Goal: Communication & Community: Answer question/provide support

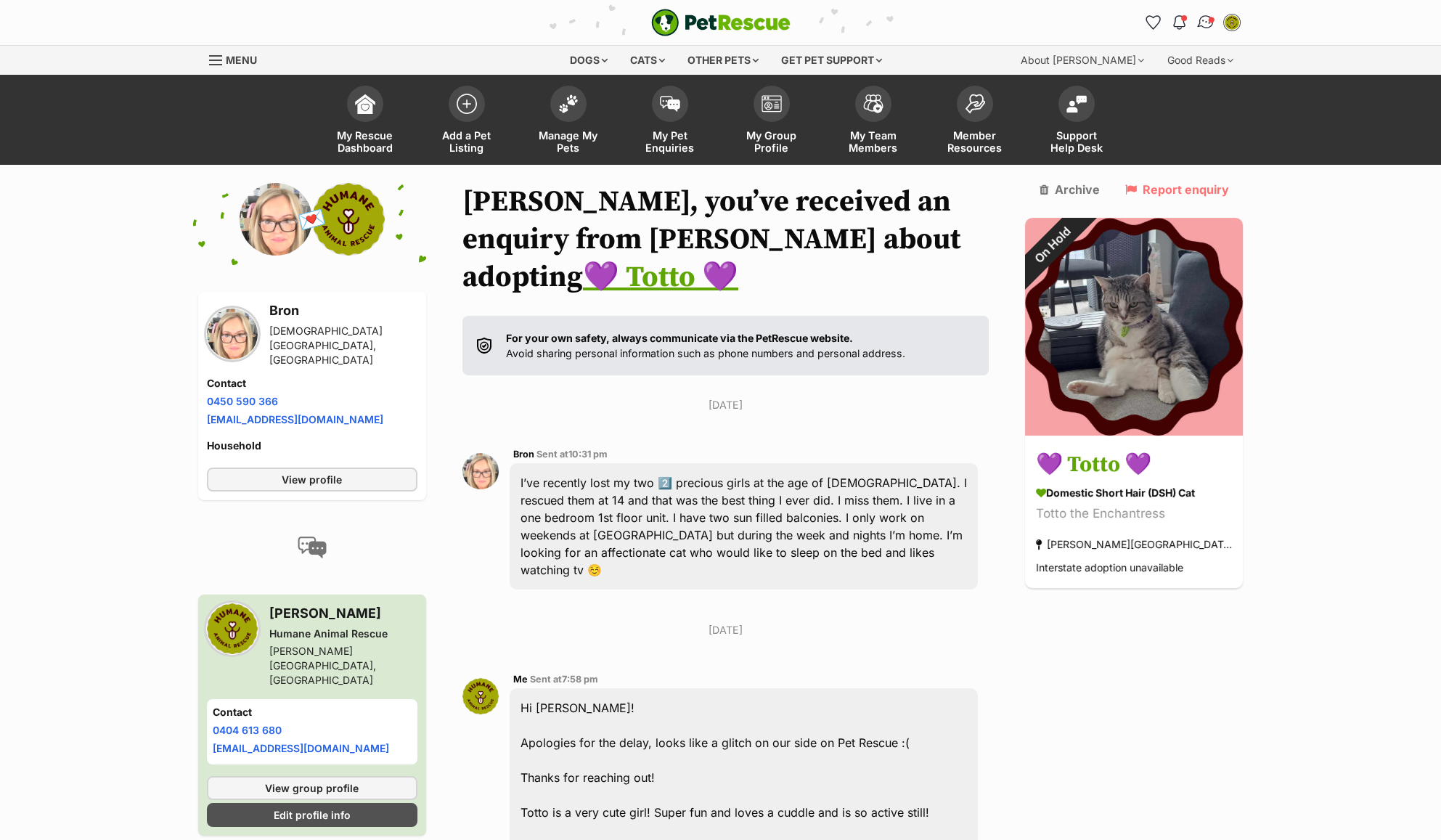
click at [1211, 18] on span "Conversations" at bounding box center [1211, 20] width 8 height 8
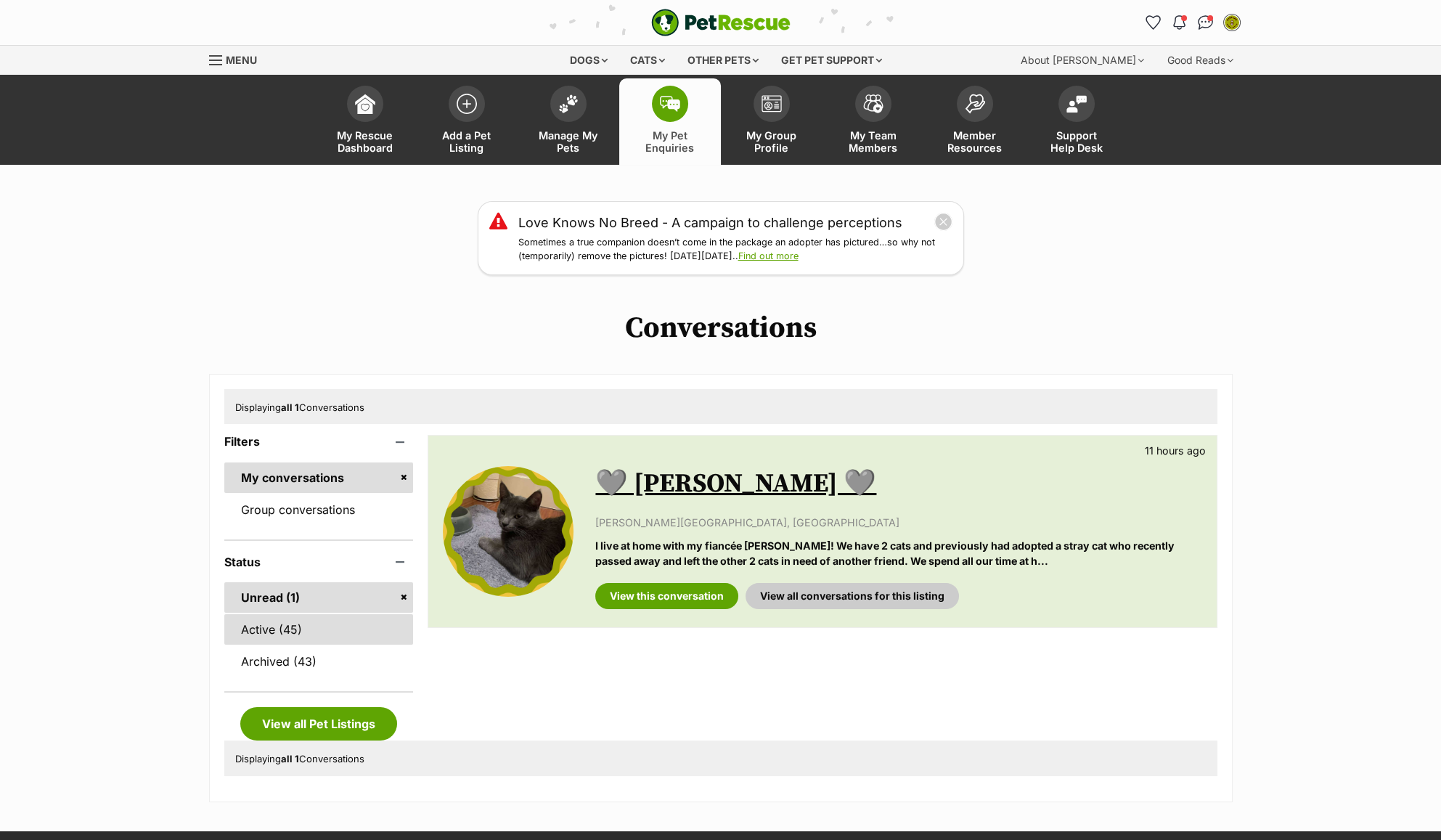
click at [306, 618] on link "Active (45)" at bounding box center [319, 629] width 190 height 30
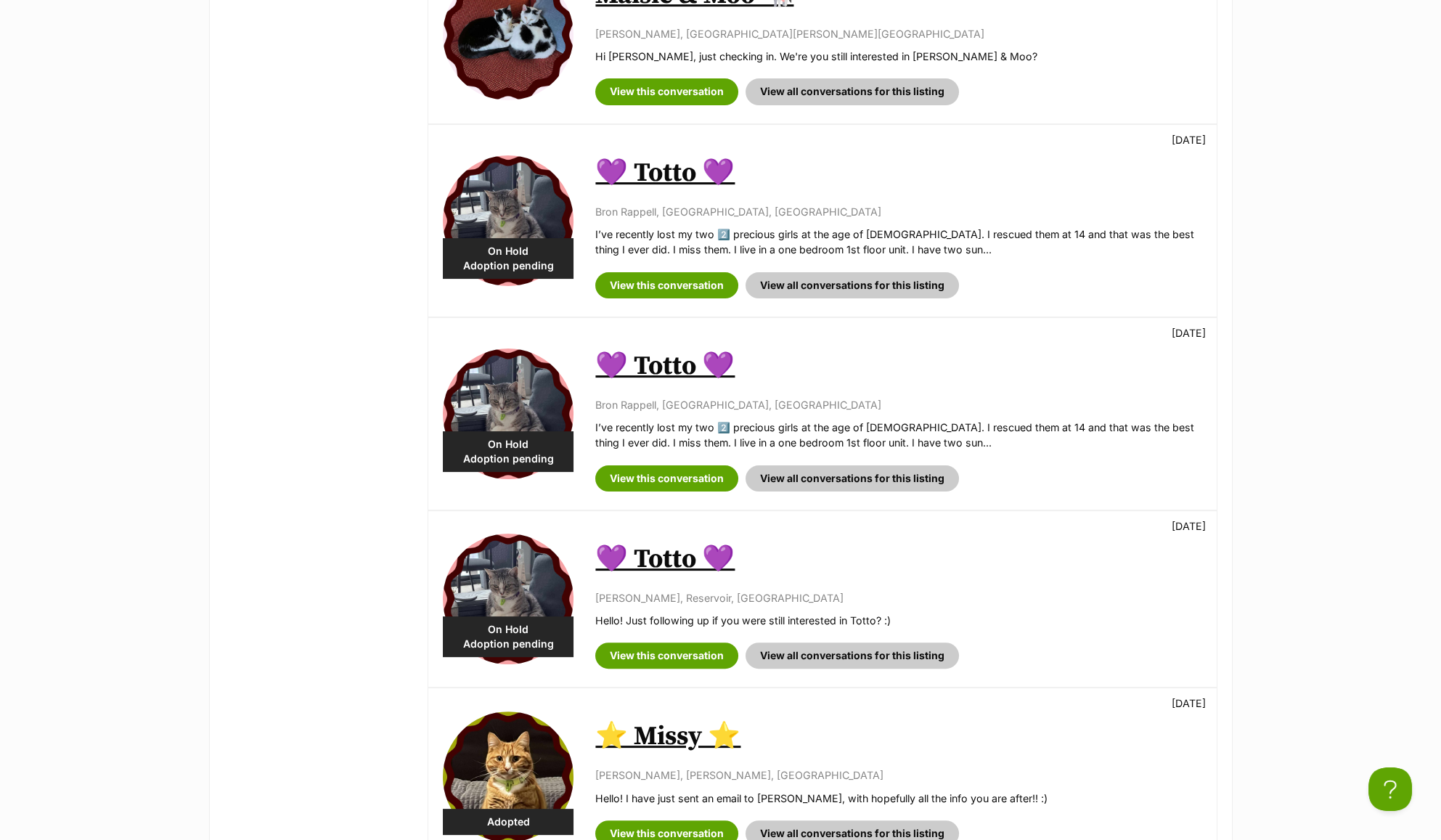
scroll to position [1354, 0]
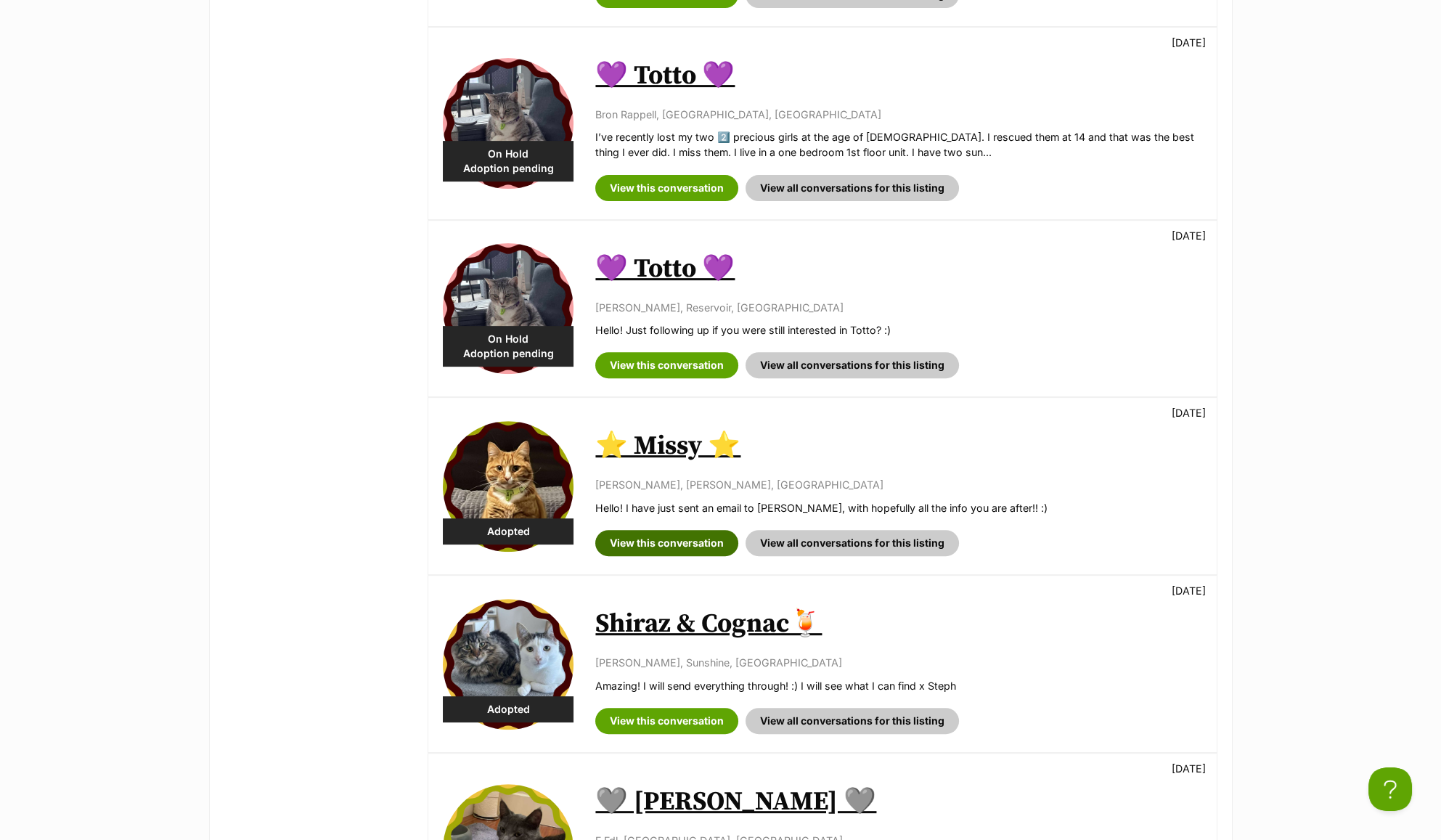
click at [662, 540] on link "View this conversation" at bounding box center [667, 543] width 143 height 26
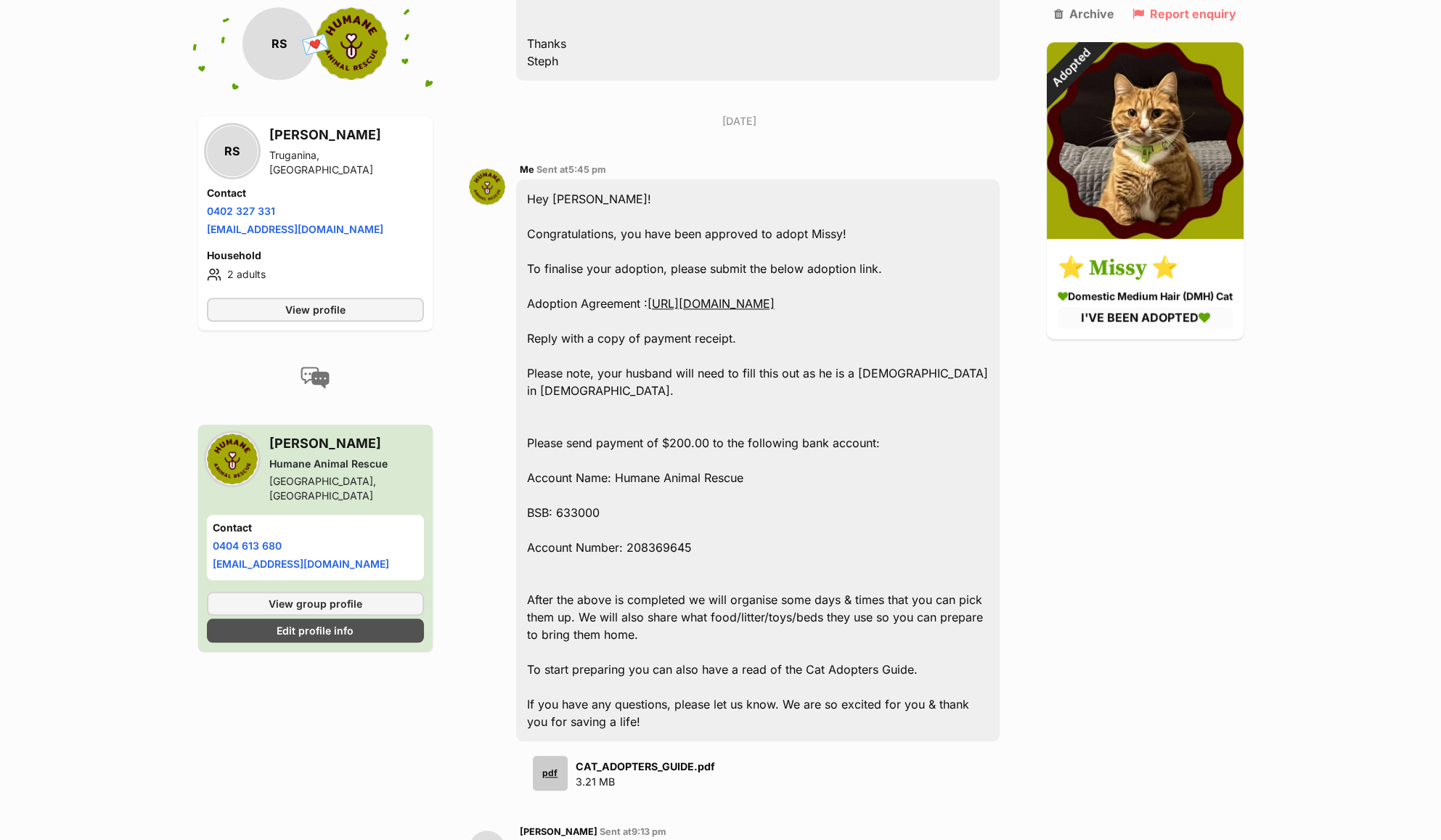
scroll to position [3573, 0]
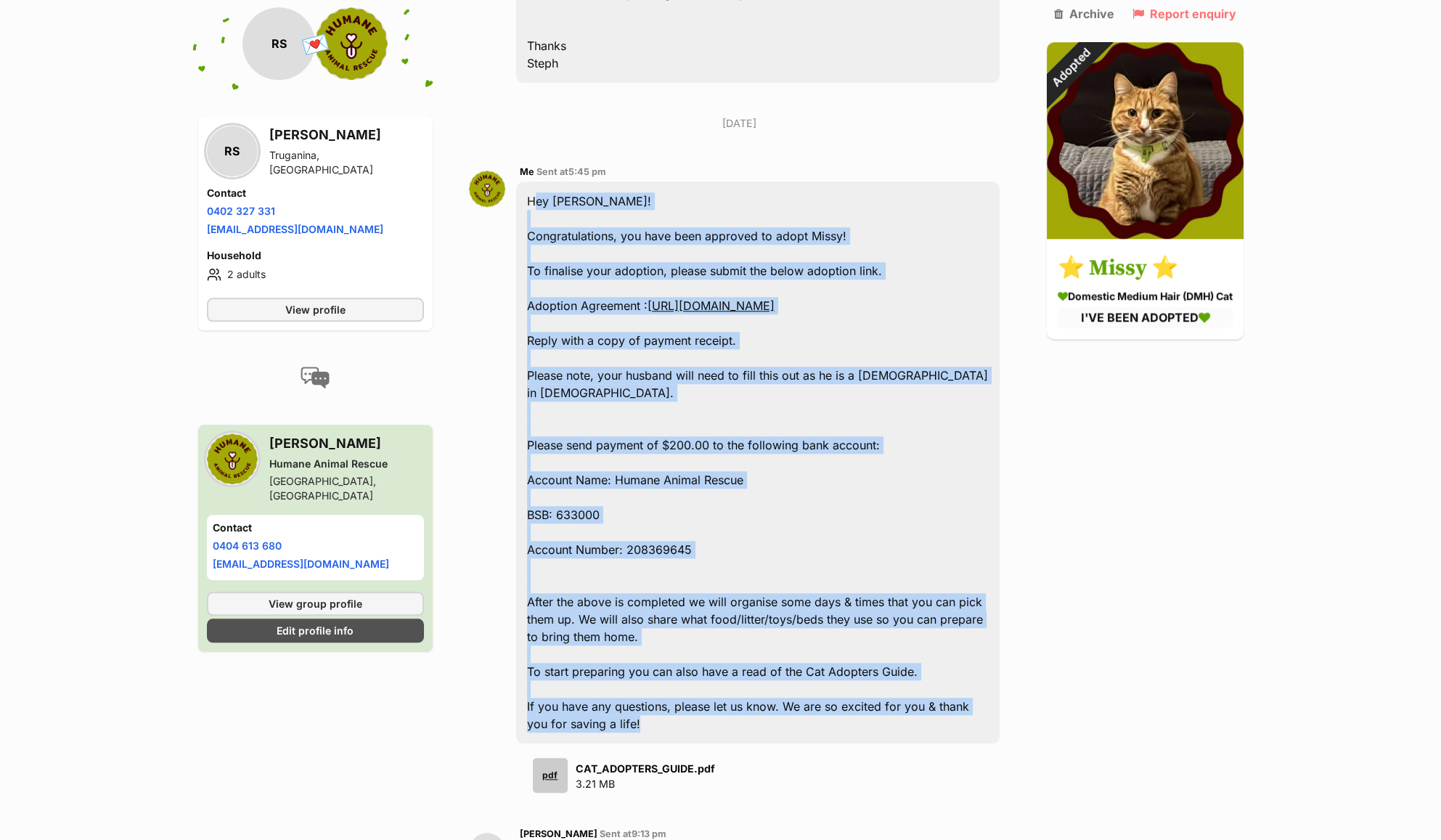
drag, startPoint x: 525, startPoint y: 149, endPoint x: 888, endPoint y: 688, distance: 649.8
click at [888, 688] on div "Hey Renata! Congratulations, you have been approved to adopt Missy! To finalise…" at bounding box center [757, 462] width 484 height 562
copy div "Hey Renata! Congratulations, you have been approved to adopt Missy! To finalise…"
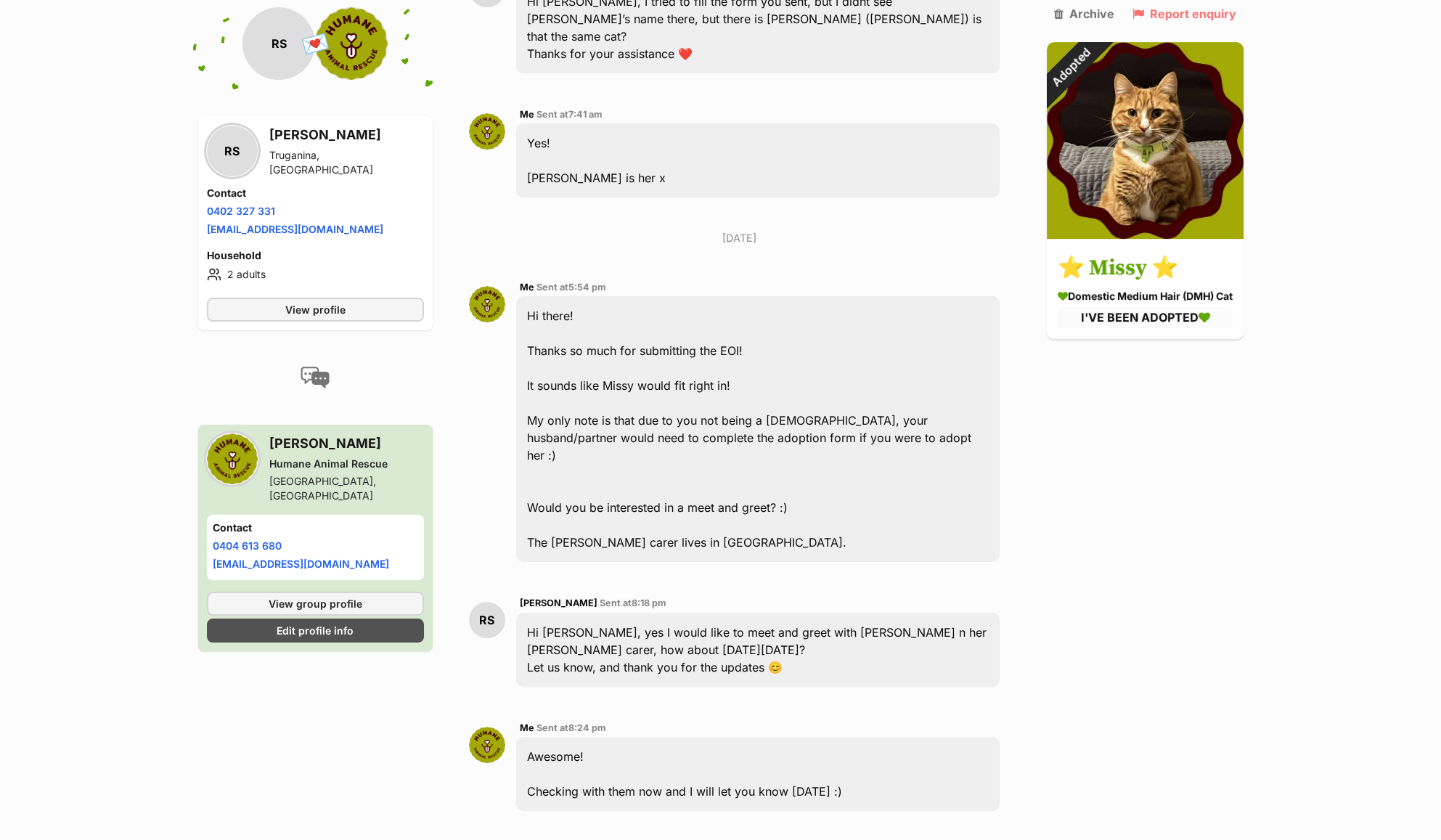
scroll to position [0, 0]
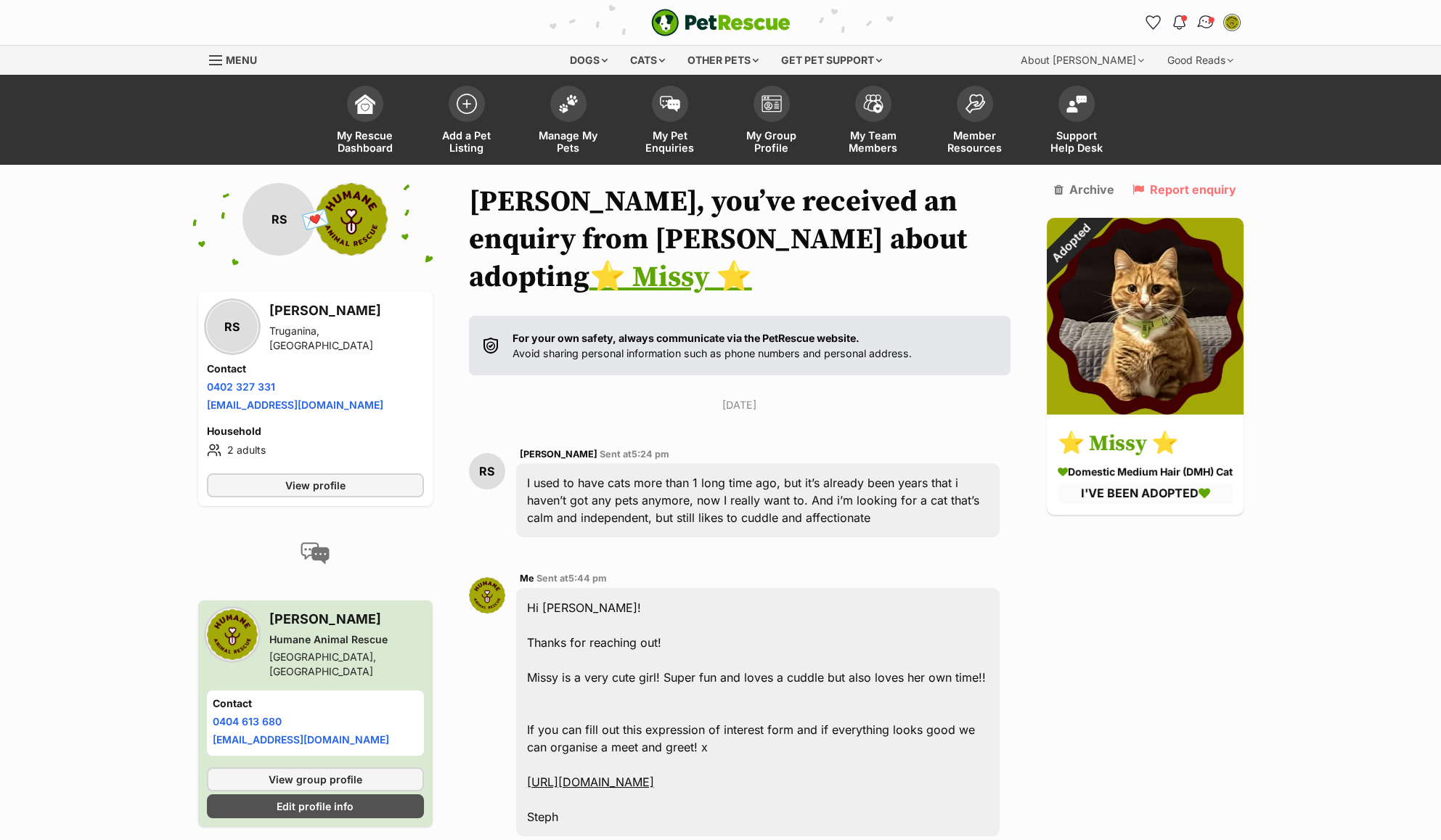
click at [1204, 25] on img "Conversations" at bounding box center [1205, 23] width 20 height 19
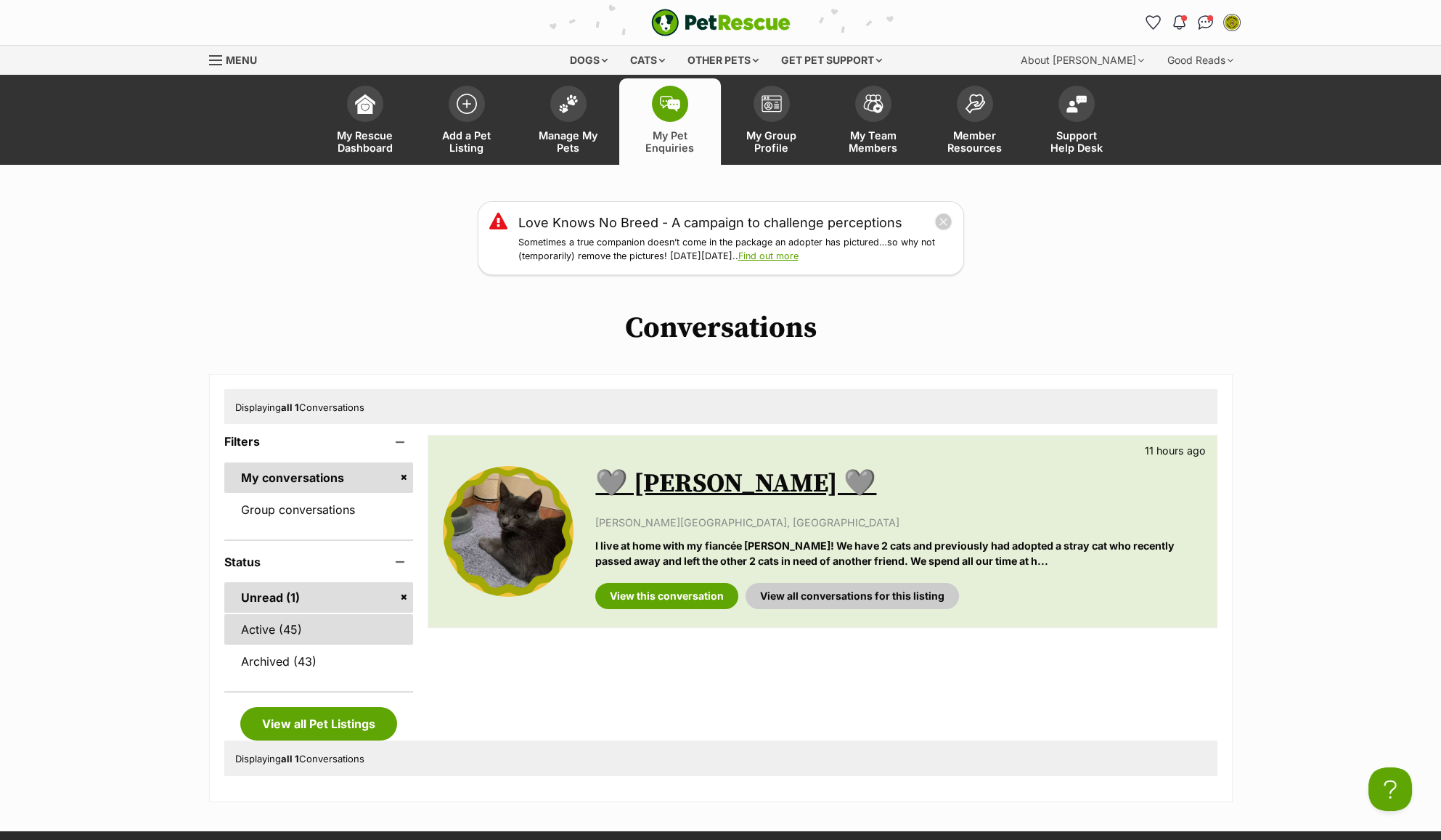
click at [310, 627] on link "Active (45)" at bounding box center [319, 629] width 190 height 30
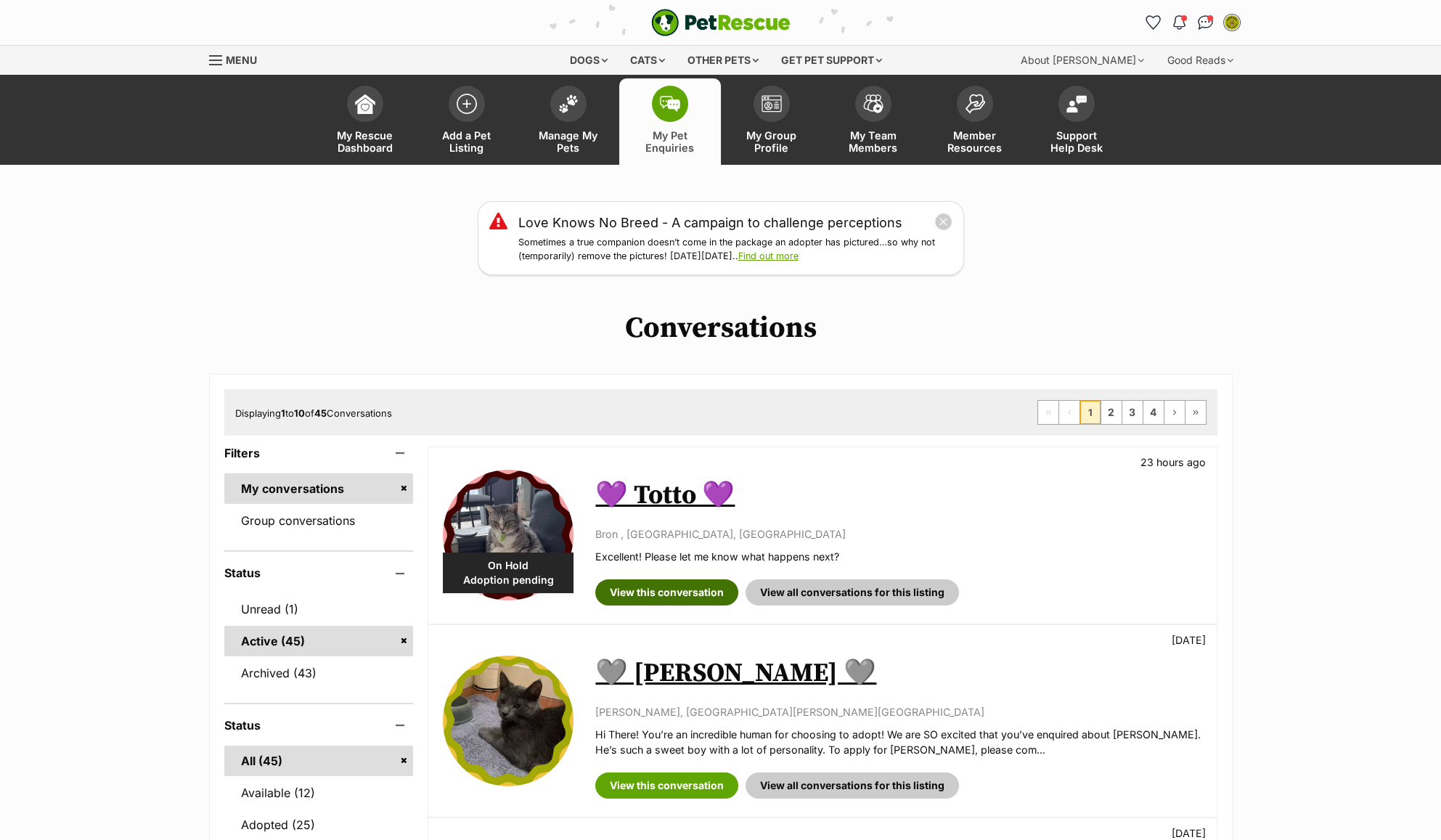
click at [686, 582] on link "View this conversation" at bounding box center [667, 592] width 143 height 26
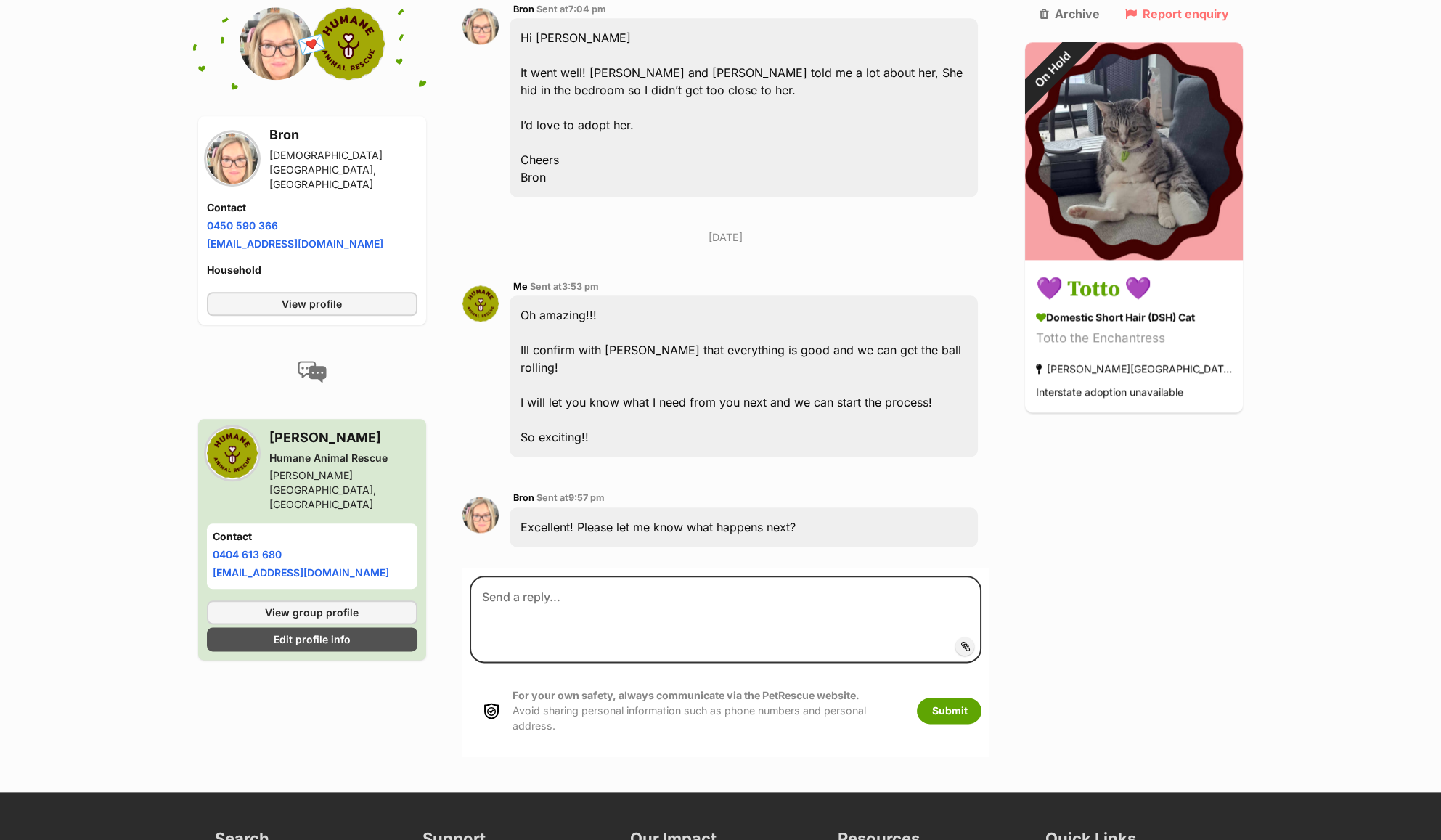
scroll to position [4273, 0]
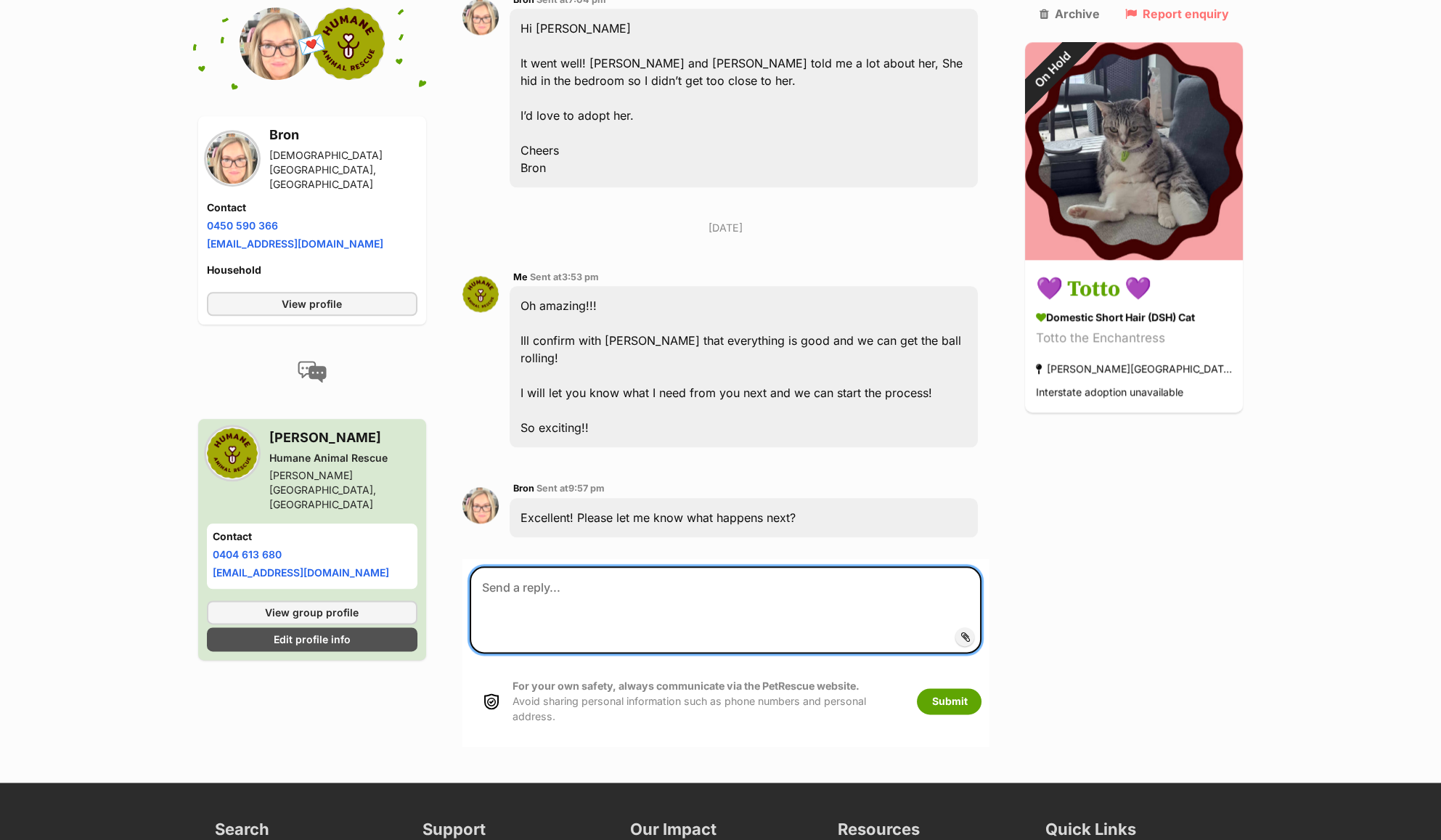
click at [638, 566] on textarea at bounding box center [725, 609] width 512 height 87
paste textarea "Hey Renata! Congratulations, you have been approved to adopt Missy! To finalise…"
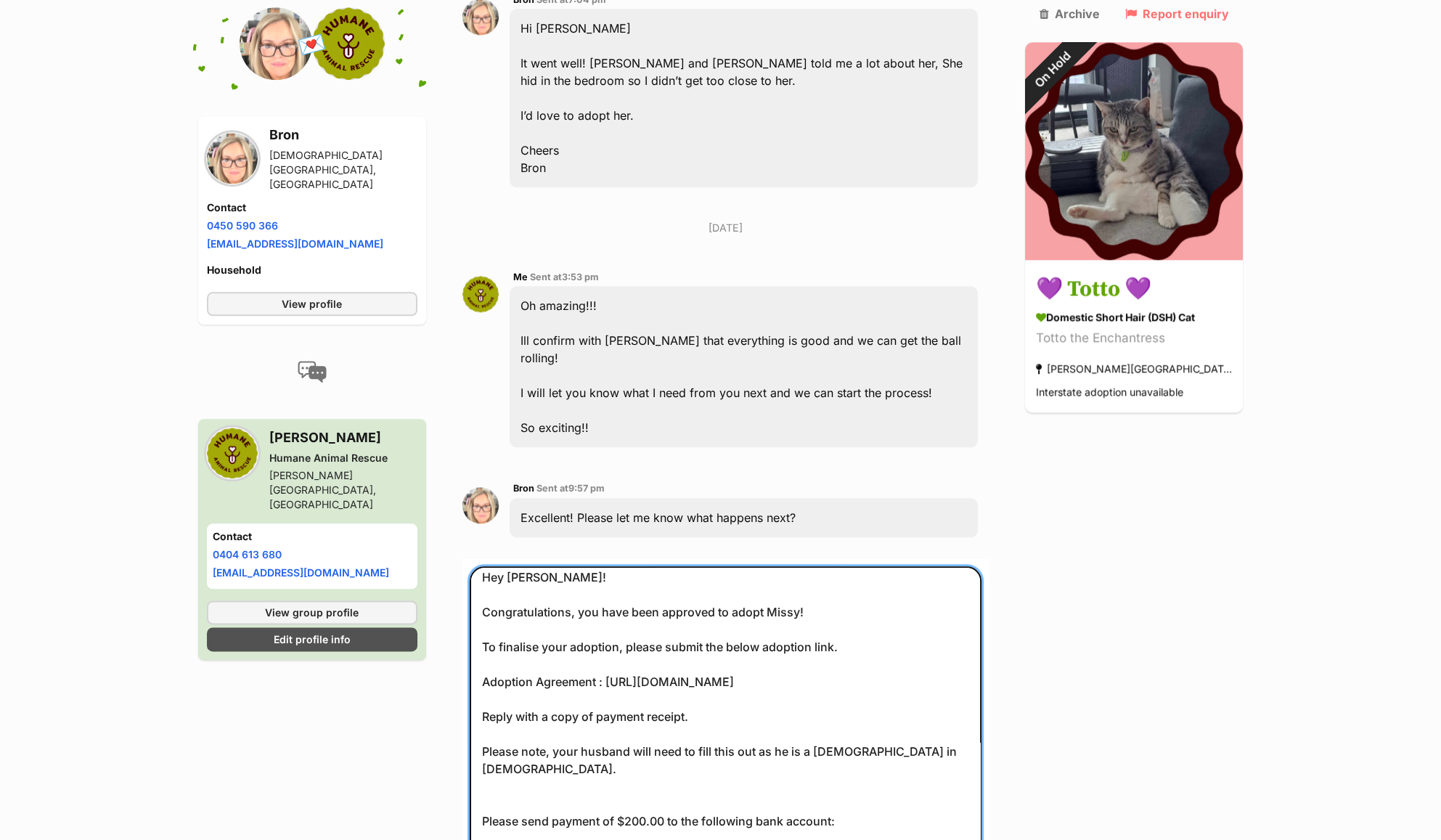
scroll to position [0, 0]
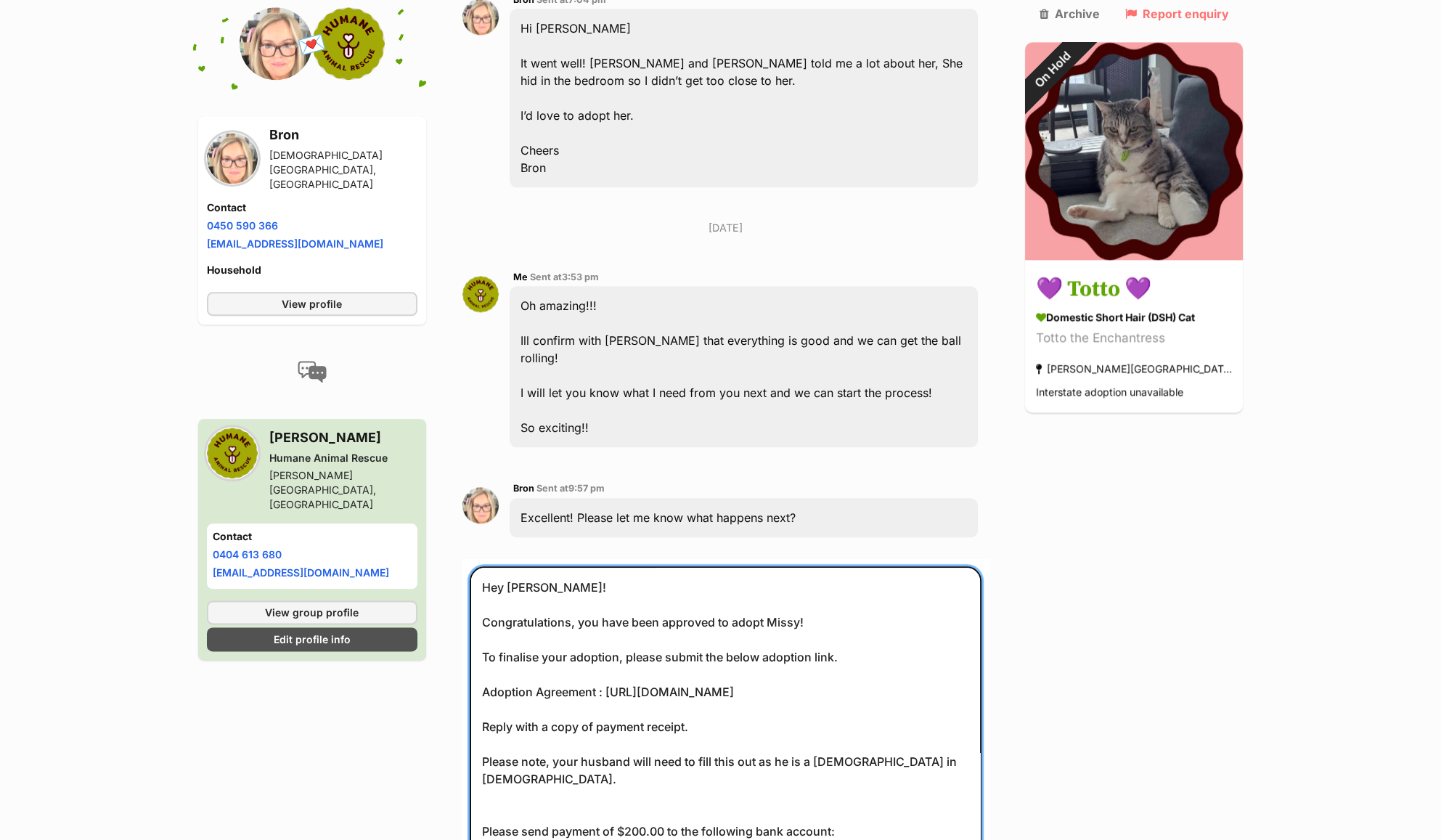
click at [814, 618] on textarea "Hey Renata! Congratulations, you have been approved to adopt Missy! To finalise…" at bounding box center [725, 733] width 512 height 336
click at [805, 566] on textarea "Hey Renata! Congratulations, you have been approved to adopt Missy! To finalise…" at bounding box center [725, 733] width 512 height 336
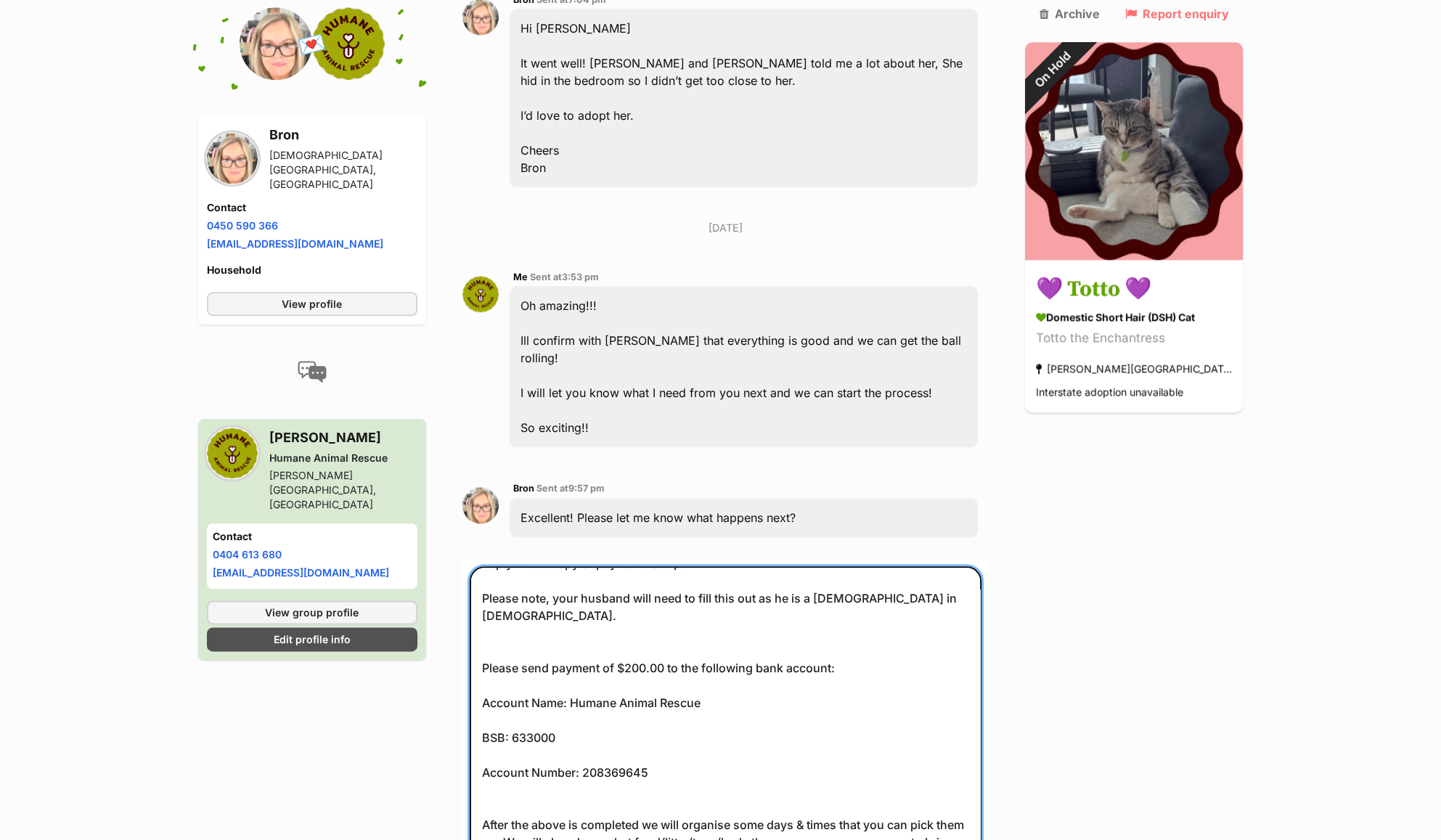
scroll to position [193, 0]
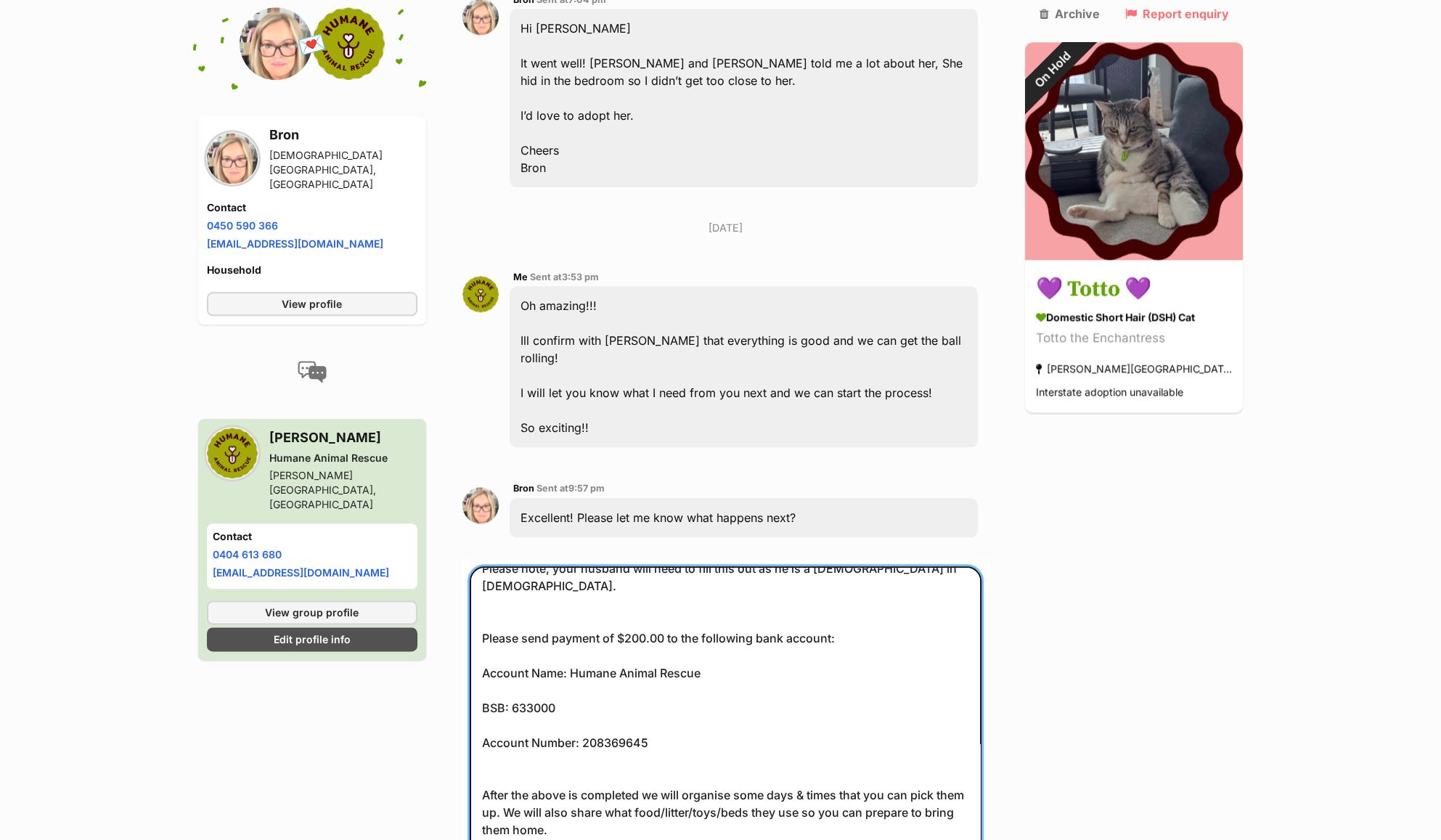
drag, startPoint x: 570, startPoint y: 531, endPoint x: 482, endPoint y: 499, distance: 93.6
click at [482, 566] on textarea "Hey Renata! Congratulations, you have been approved to adopt Totto! To finalise…" at bounding box center [725, 733] width 512 height 336
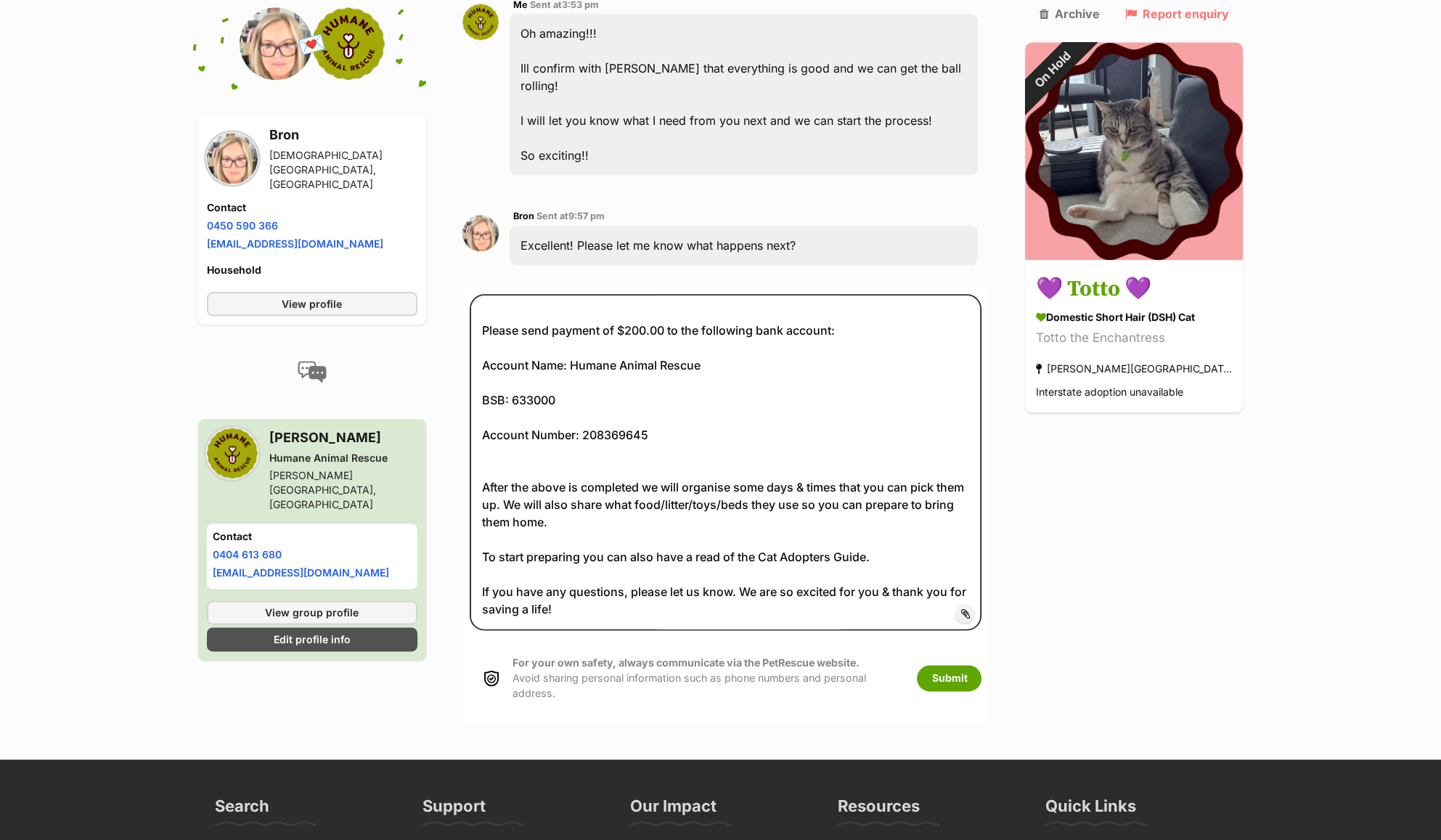
scroll to position [4563, 0]
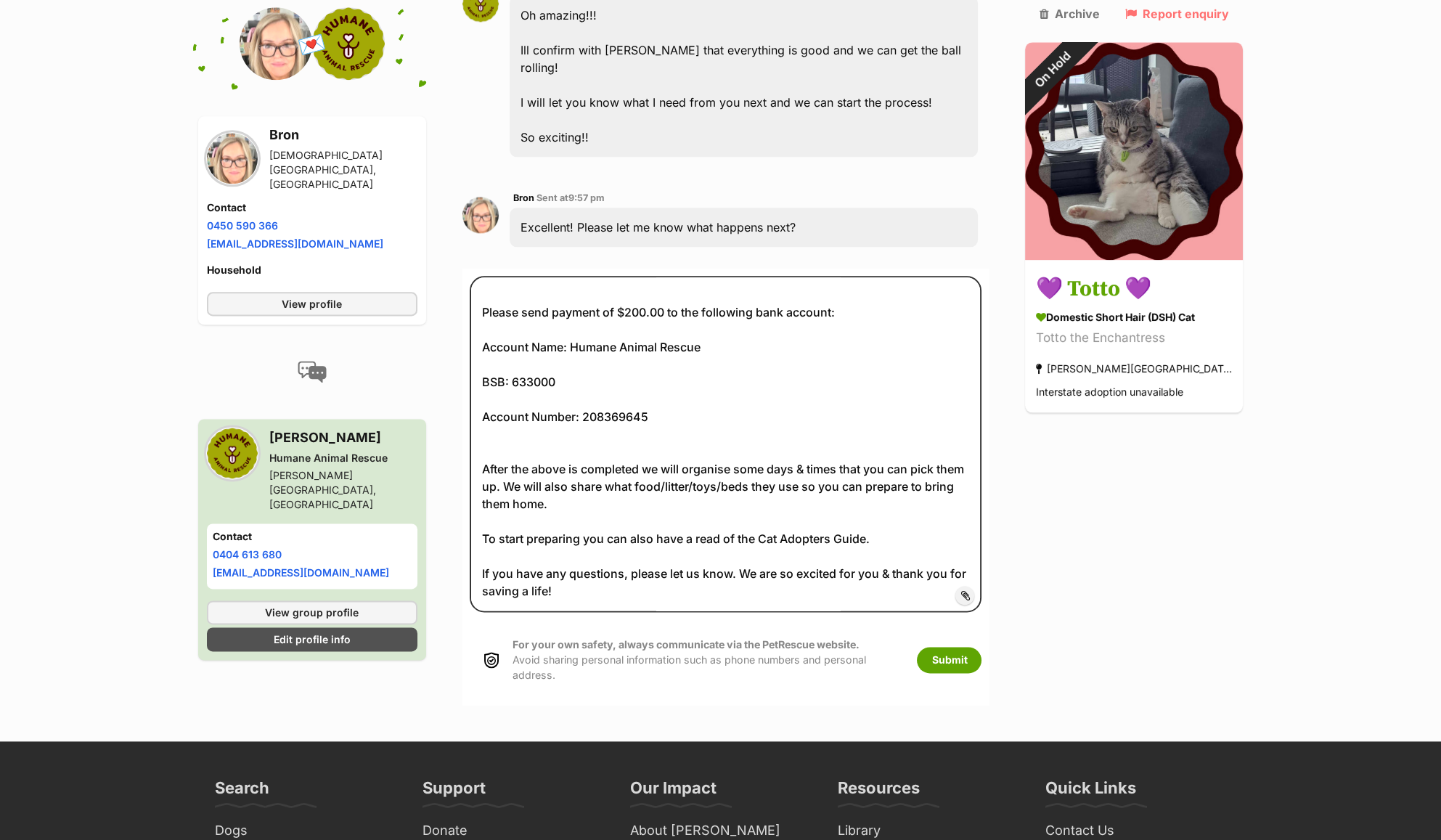
click at [993, 589] on span "Add attachment" at bounding box center [1015, 595] width 77 height 11
click at [0, 0] on input "Add attachment" at bounding box center [0, 0] width 0 height 0
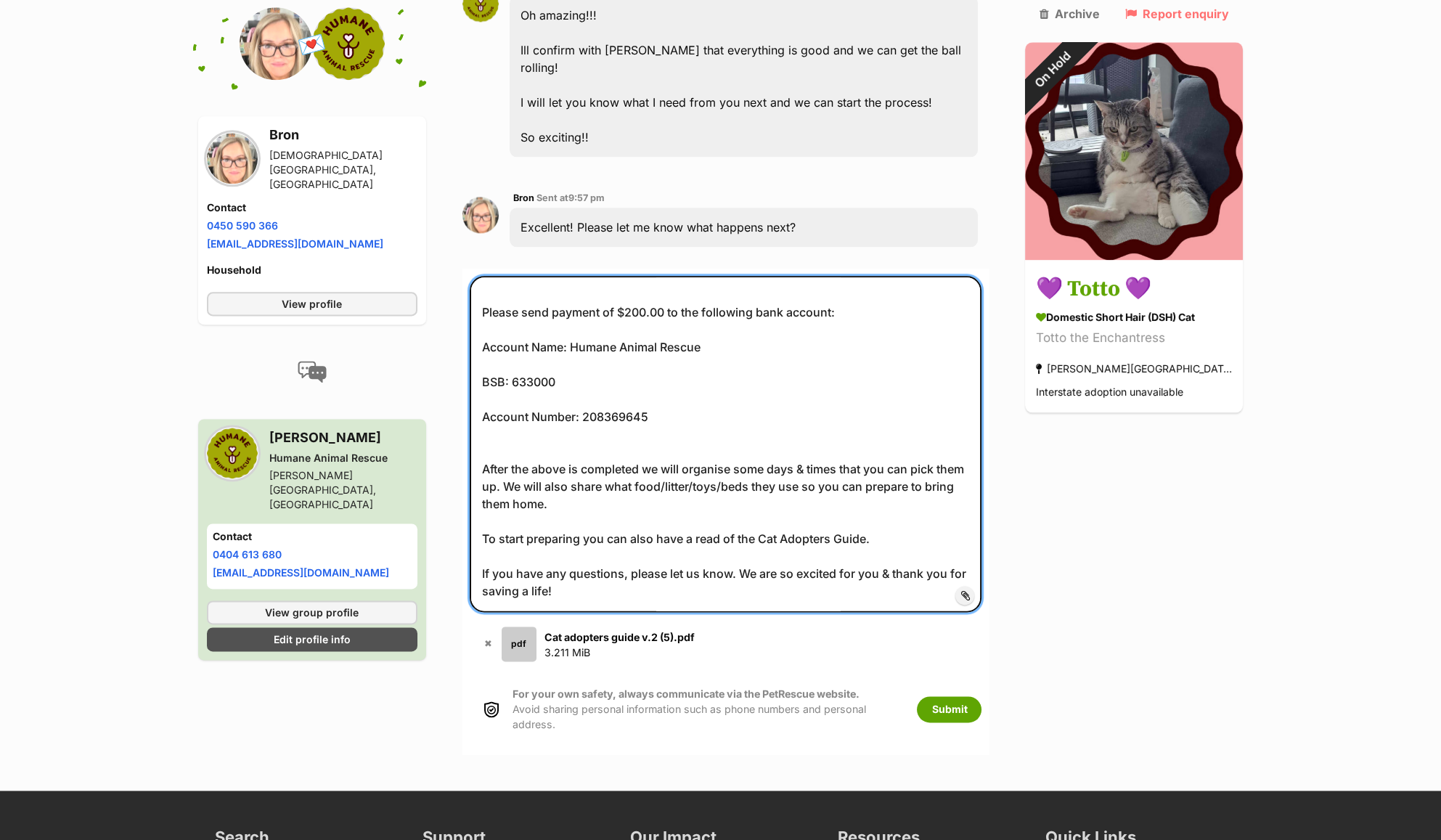
click at [641, 276] on textarea "Hey Renata! Congratulations, you have been approved to adopt Totto! To finalise…" at bounding box center [725, 444] width 512 height 336
click at [739, 276] on textarea "Hey Renata! Congratulations, you have been approved to adopt Totto! To finalise…" at bounding box center [725, 444] width 512 height 336
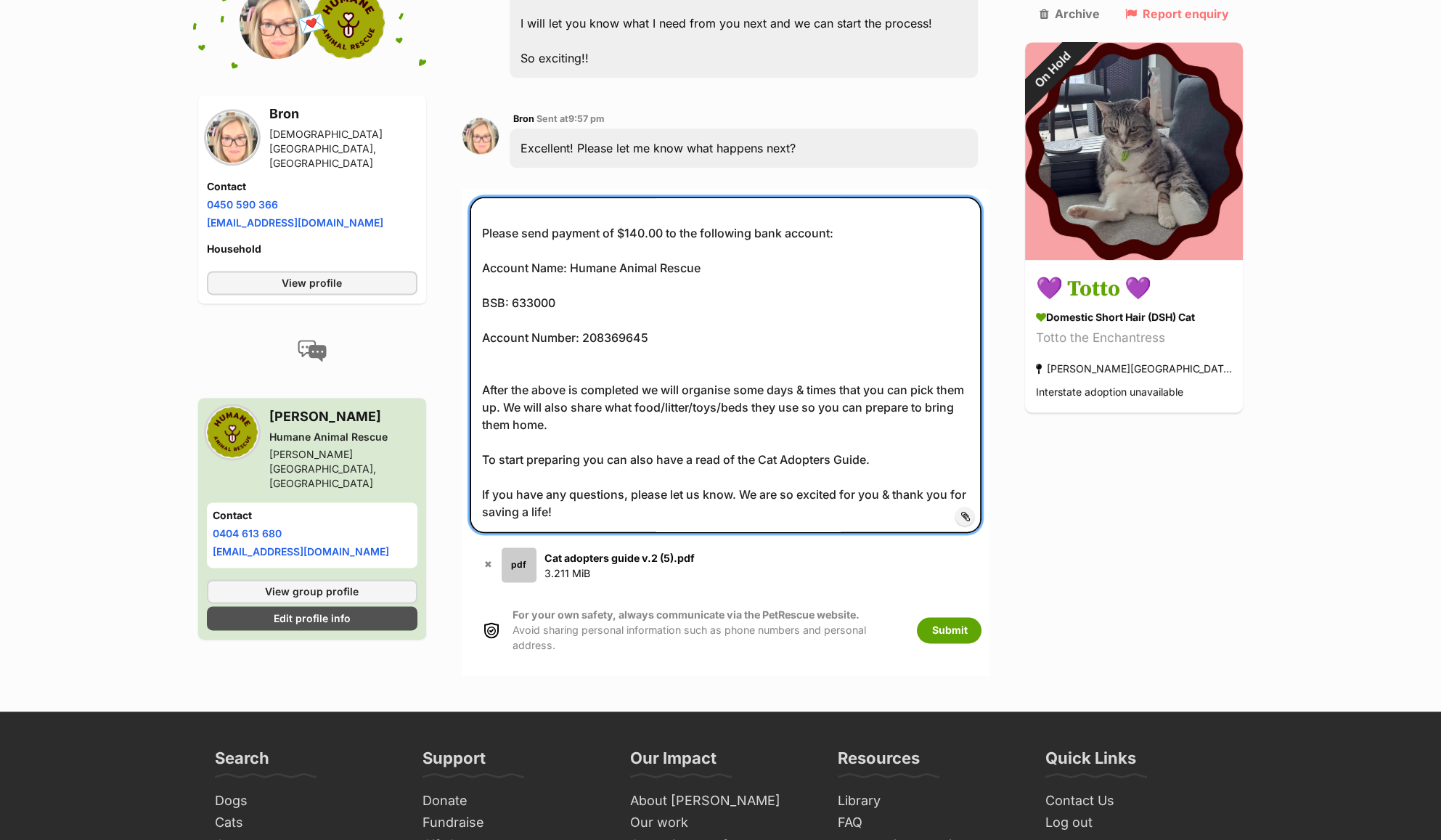
scroll to position [4659, 0]
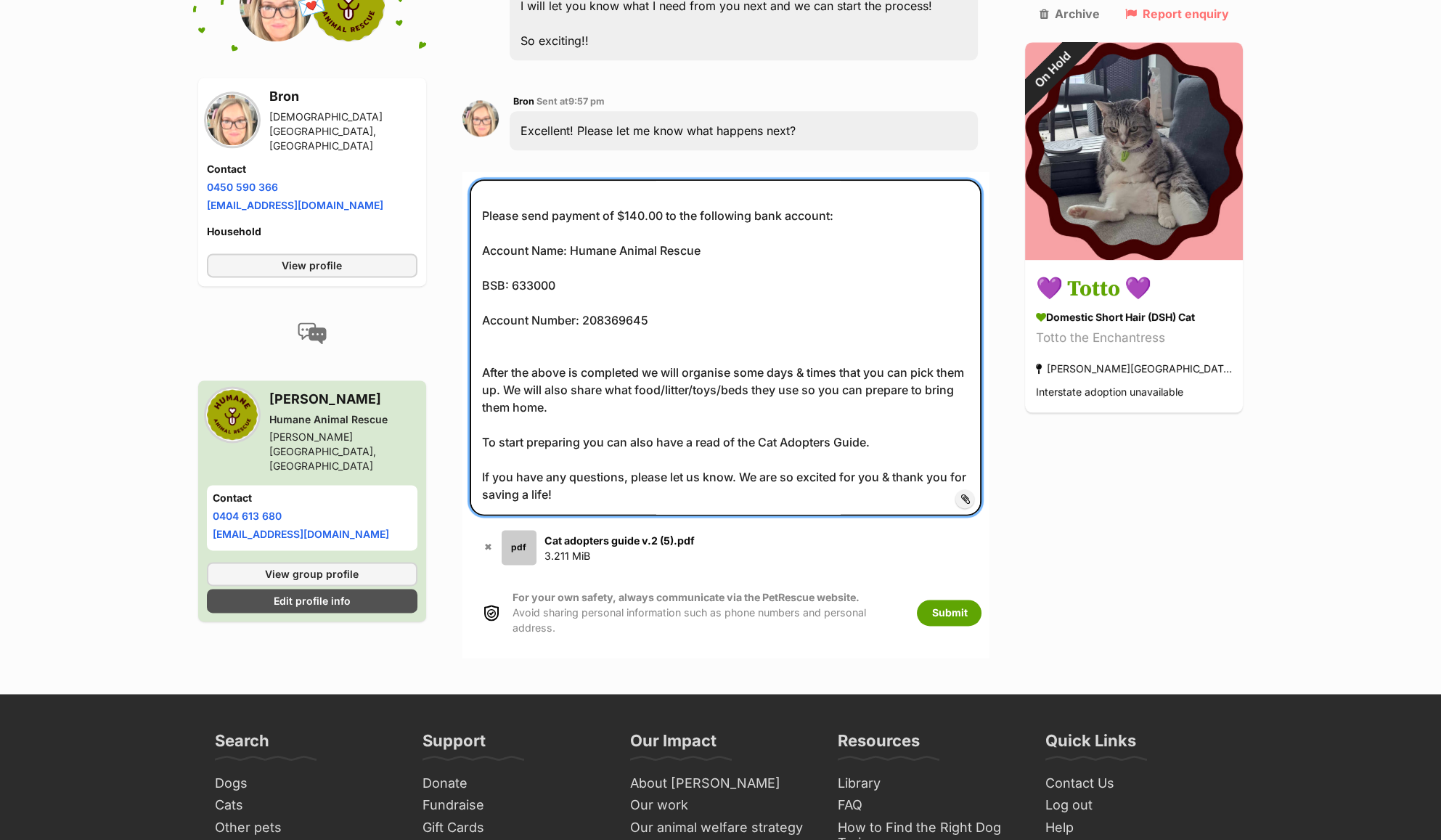
type textarea "Hey Renata! Congratulations, you have been approved to adopt Totto! To finalise…"
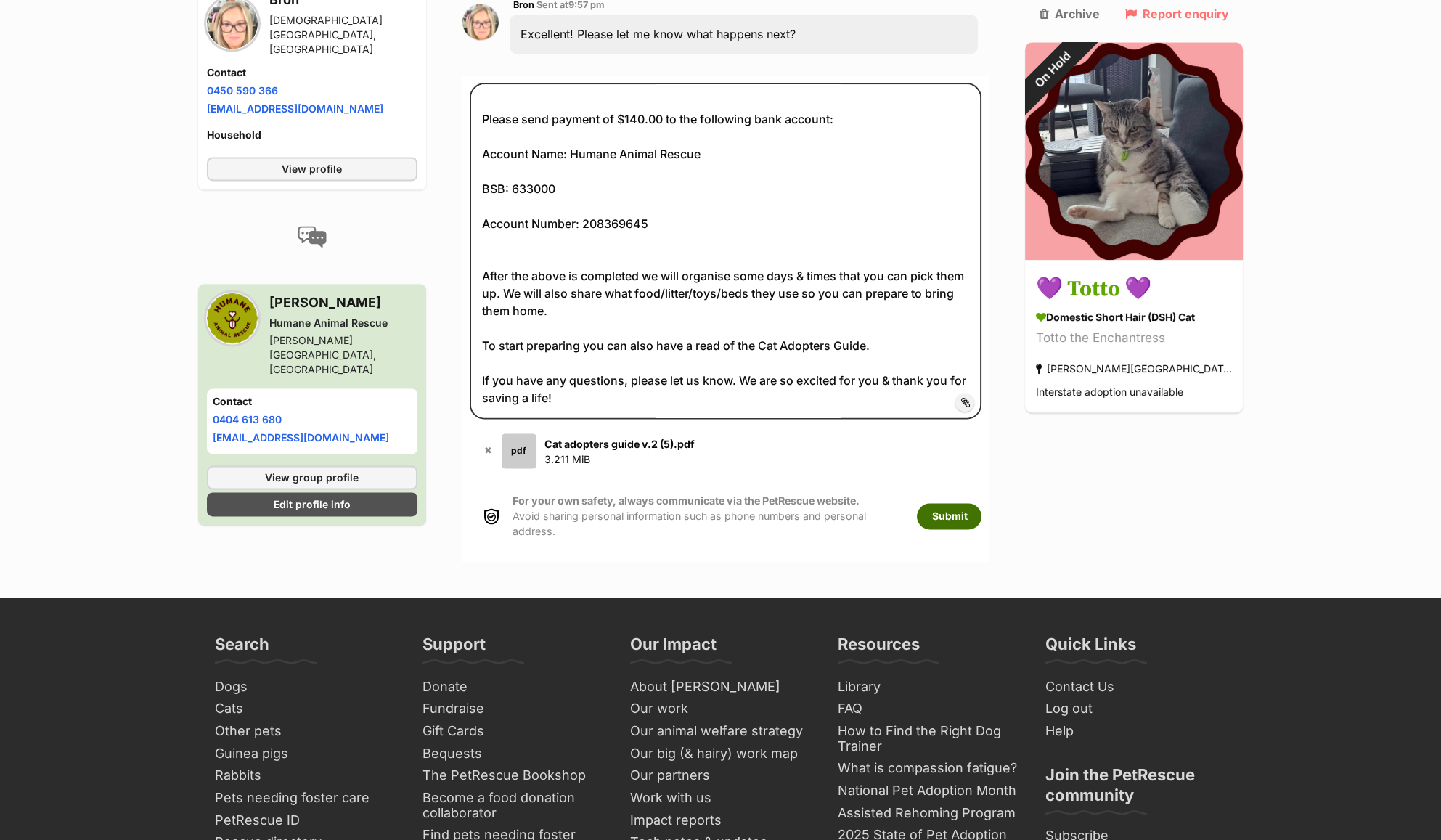
click at [982, 502] on button "Submit" at bounding box center [949, 516] width 65 height 26
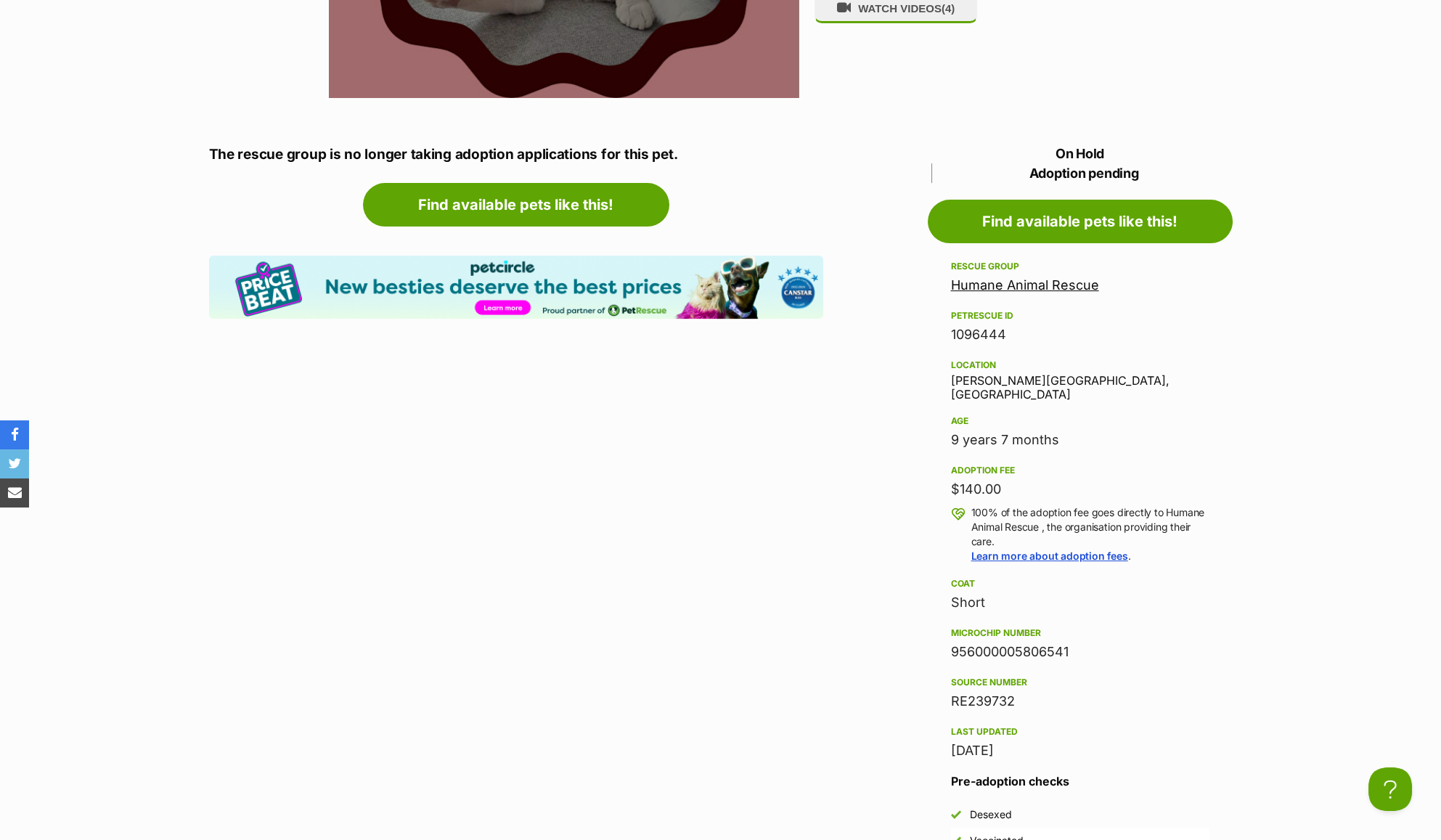
scroll to position [1258, 0]
